Goal: Transaction & Acquisition: Purchase product/service

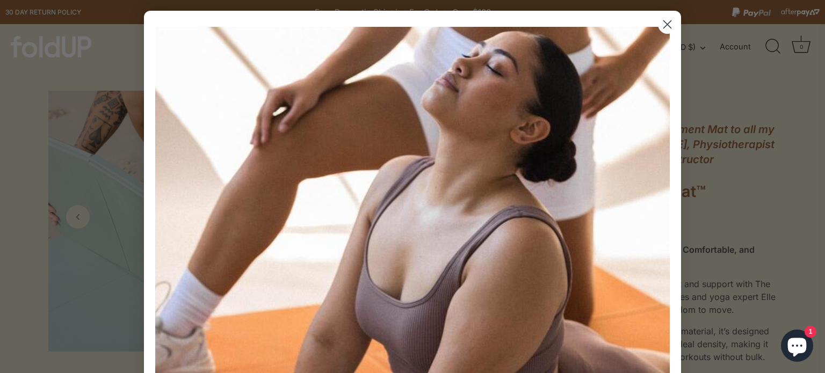
click at [663, 27] on circle "Close dialog" at bounding box center [667, 25] width 18 height 18
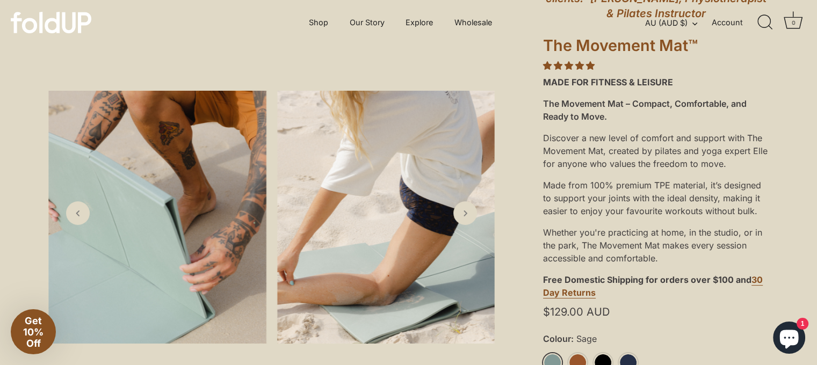
scroll to position [146, 0]
click at [679, 176] on div "Made from 100% premium TPE material, it’s designed to support your joints with …" at bounding box center [656, 197] width 226 height 47
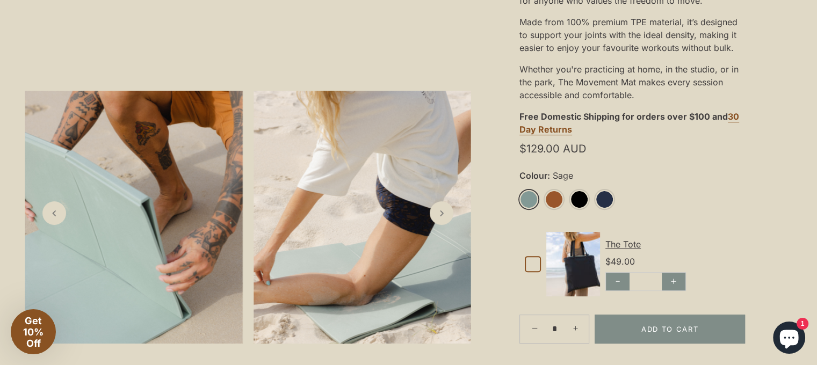
scroll to position [309, 24]
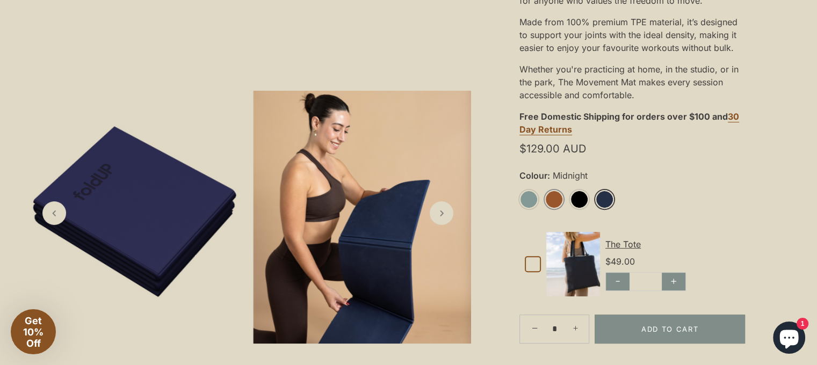
click at [550, 192] on link "Rust" at bounding box center [553, 199] width 19 height 19
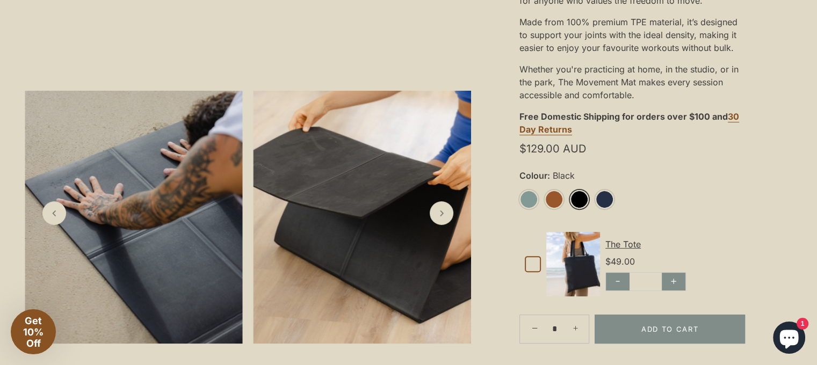
click at [583, 195] on link "Black" at bounding box center [579, 199] width 19 height 19
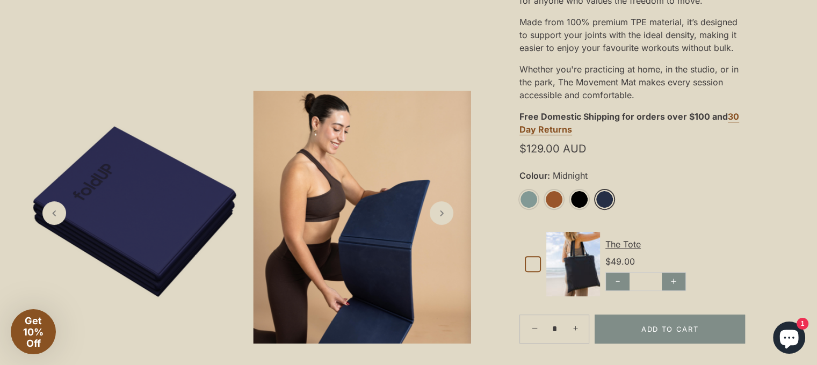
click at [601, 200] on link "Midnight" at bounding box center [604, 199] width 19 height 19
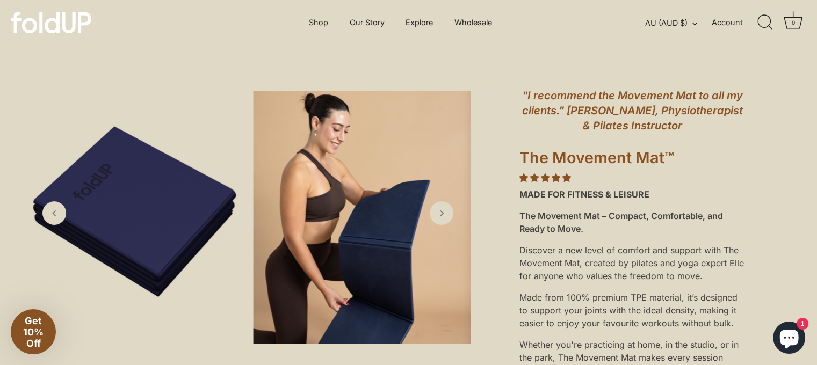
scroll to position [0, 24]
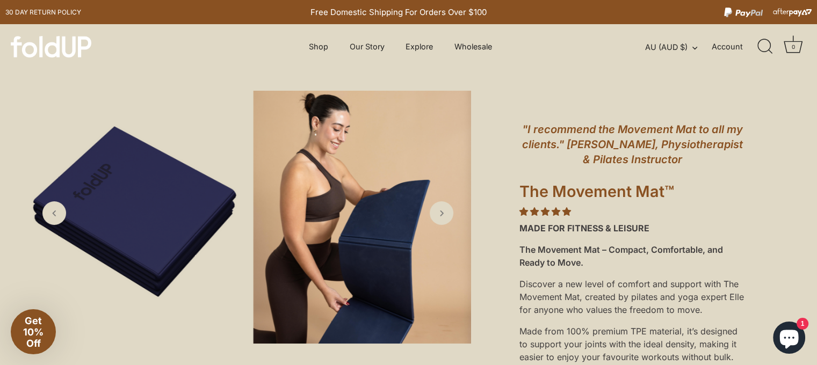
click at [579, 192] on h1 "The Movement Mat™" at bounding box center [632, 194] width 226 height 24
copy div "The Movement Mat™"
